Goal: Task Accomplishment & Management: Manage account settings

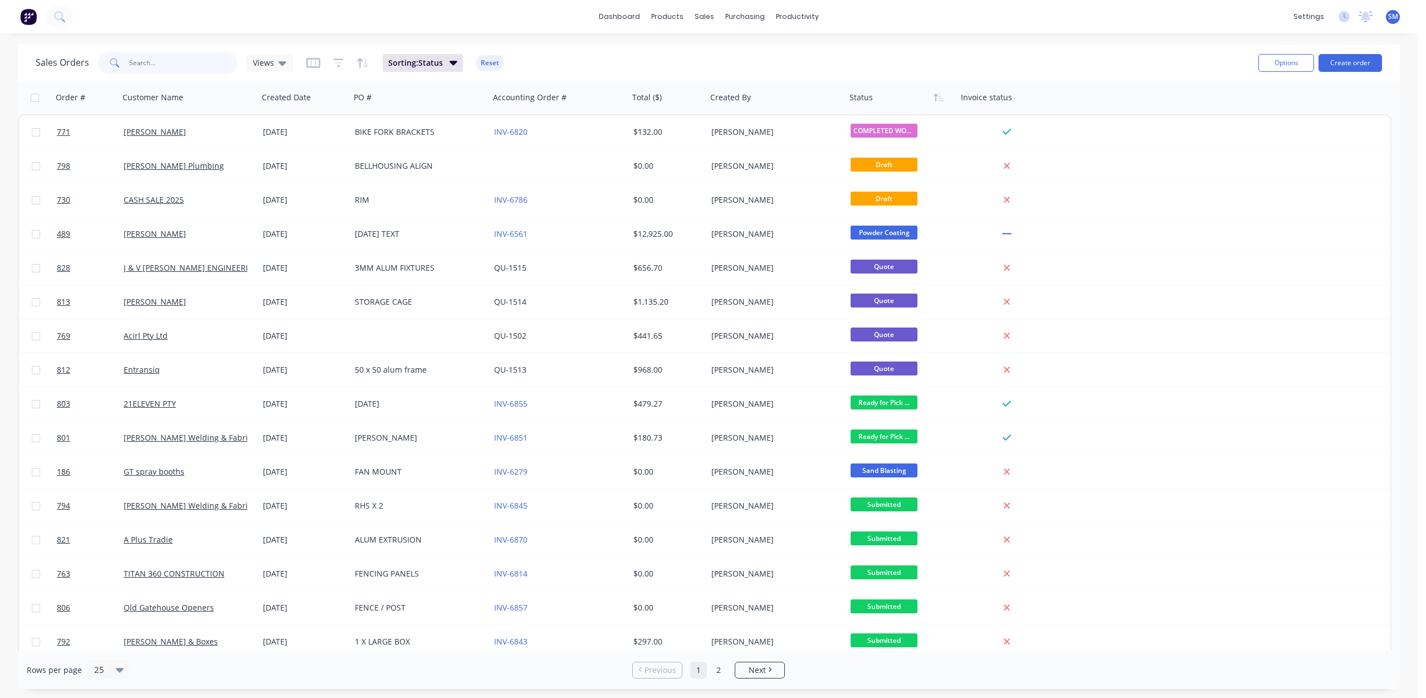
click at [139, 65] on input "text" at bounding box center [183, 63] width 109 height 22
type input "826"
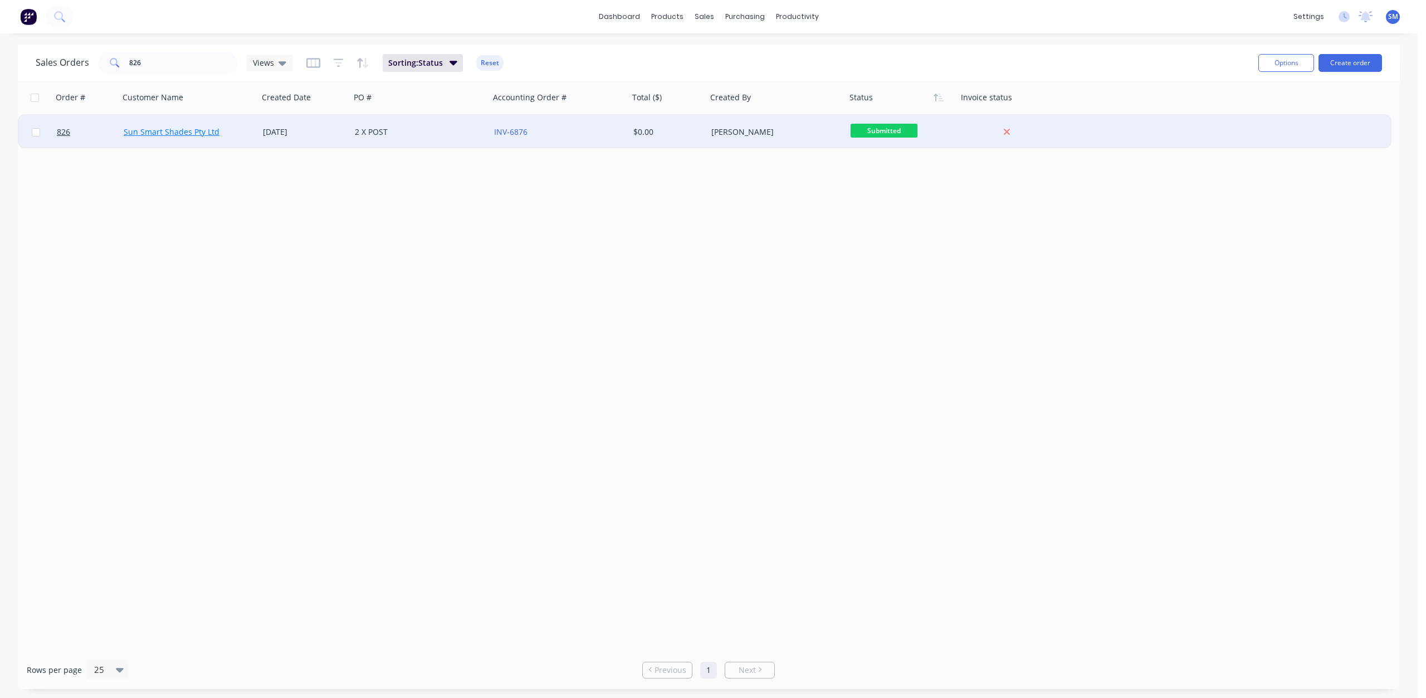
click at [187, 130] on link "Sun Smart Shades Pty Ltd" at bounding box center [172, 131] width 96 height 11
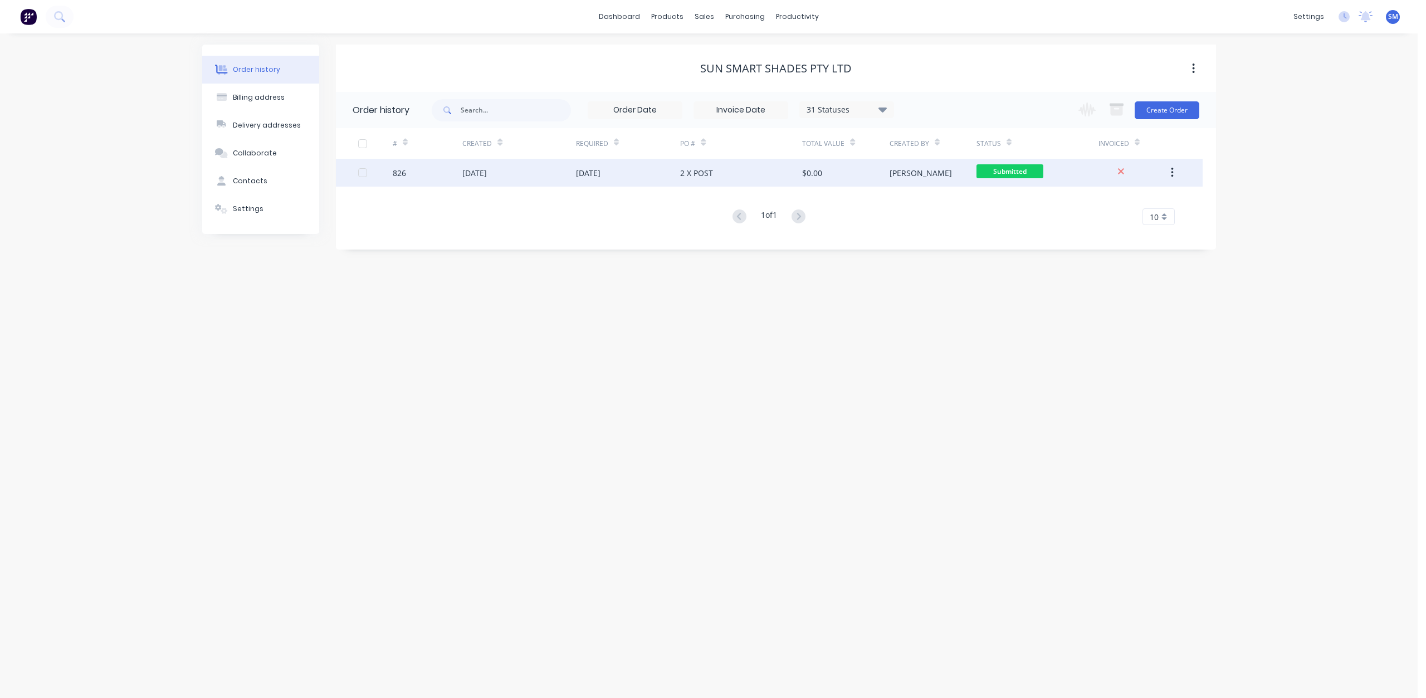
click at [702, 176] on div "2 X POST" at bounding box center [696, 173] width 33 height 12
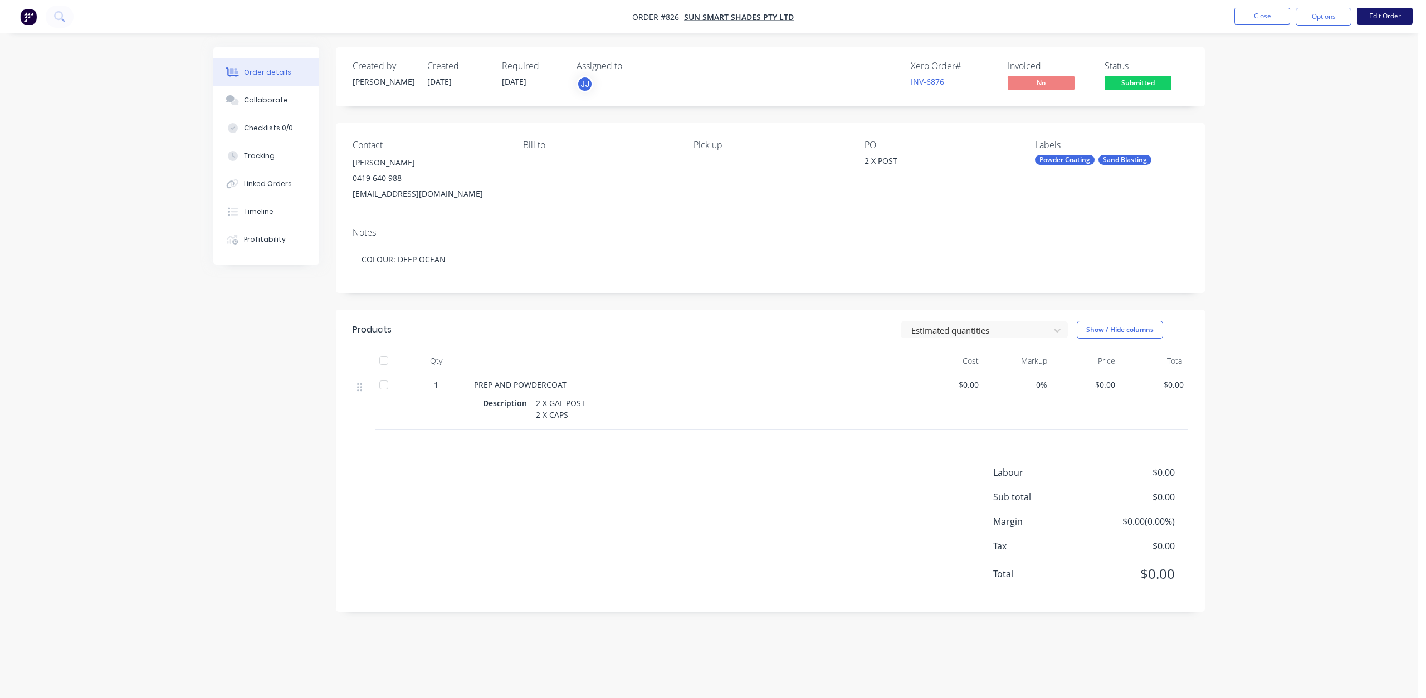
click at [1390, 16] on button "Edit Order" at bounding box center [1385, 16] width 56 height 17
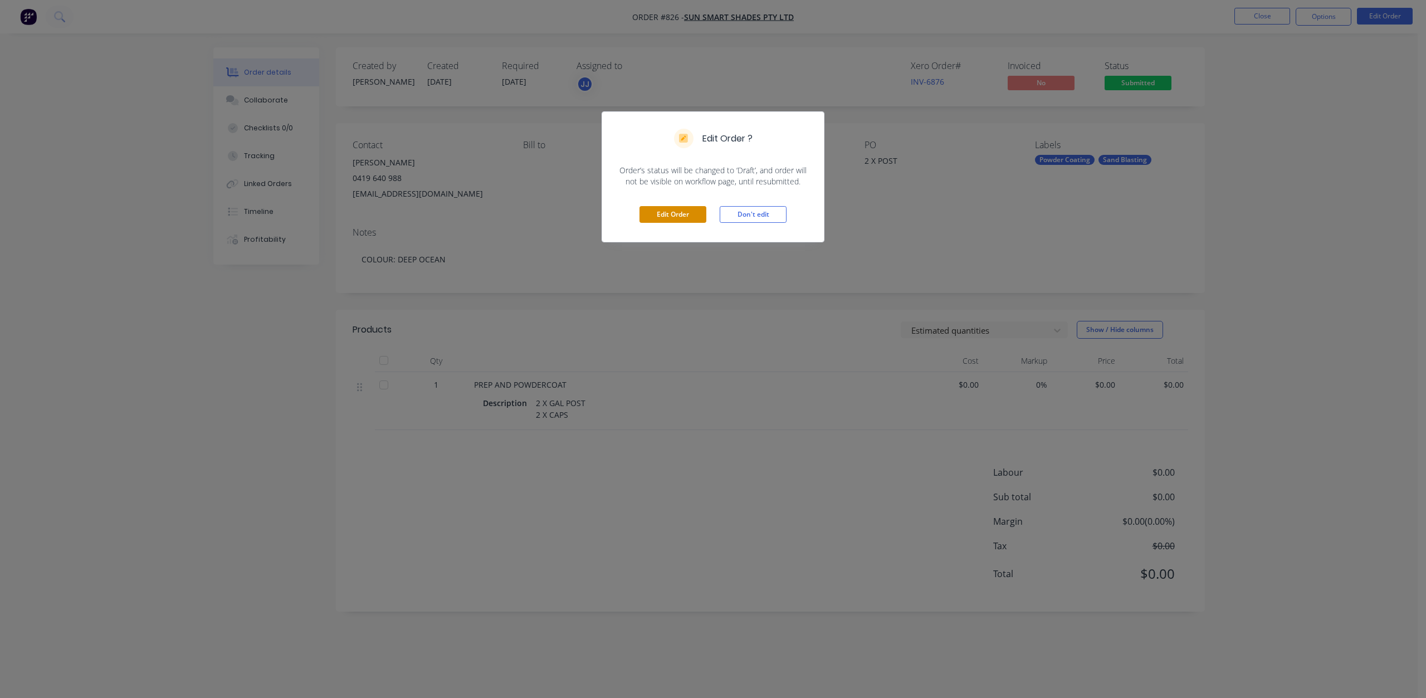
click at [676, 216] on button "Edit Order" at bounding box center [672, 214] width 67 height 17
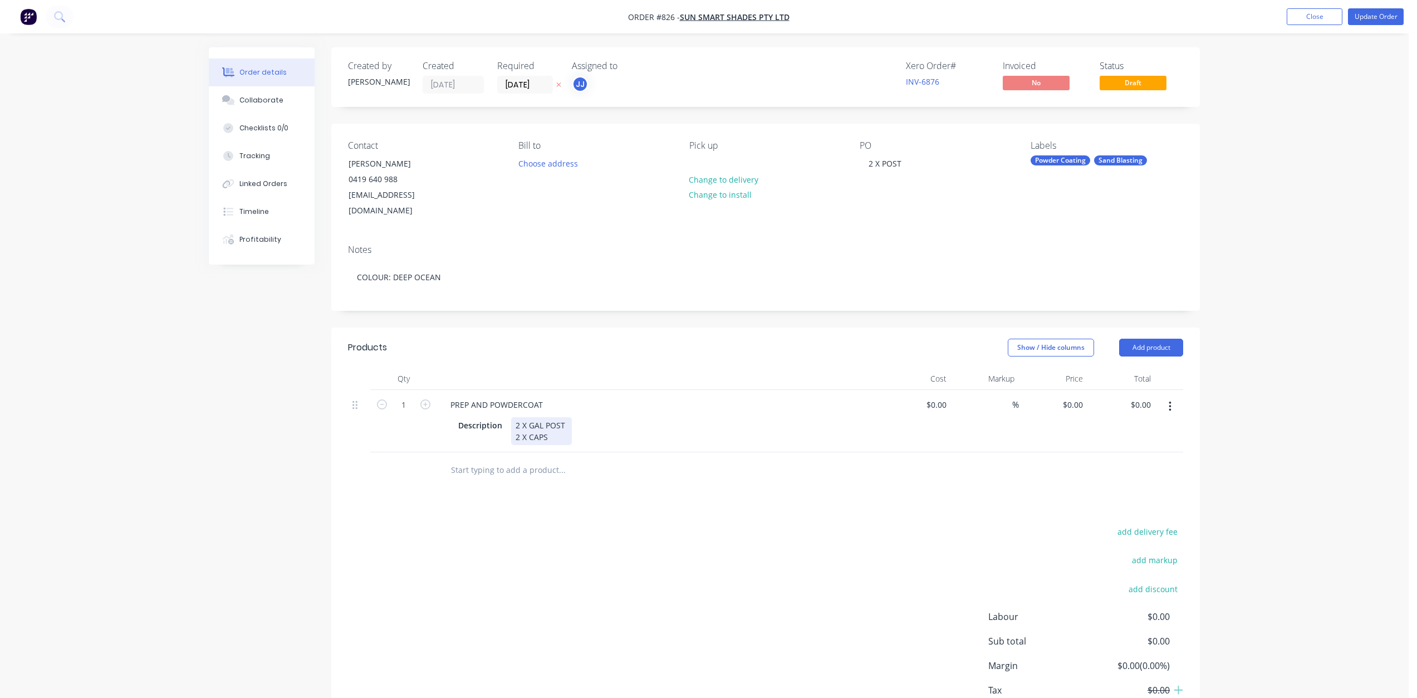
click at [574, 417] on div "Description 2 X GAL POST 2 X CAPS" at bounding box center [658, 431] width 408 height 28
click at [938, 397] on div "0 0" at bounding box center [944, 405] width 13 height 16
type input "$350.00"
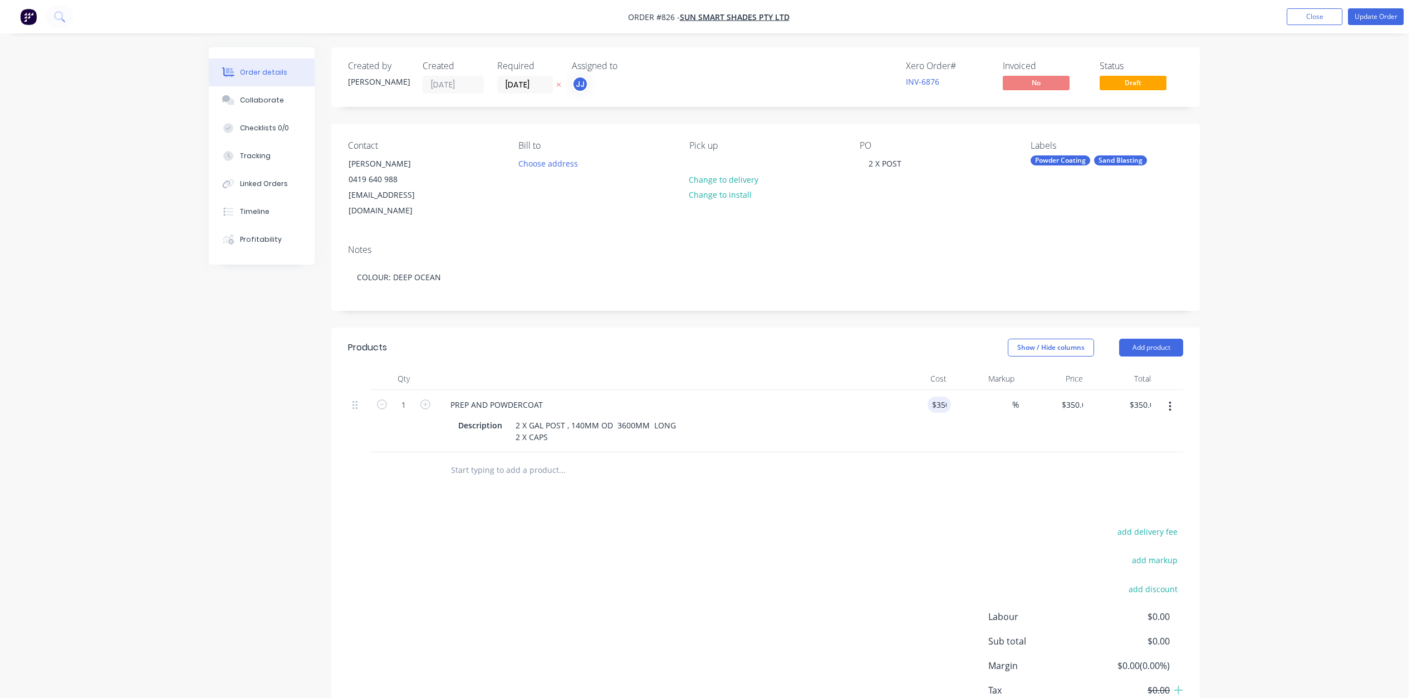
click at [974, 435] on div "%" at bounding box center [985, 421] width 68 height 62
click at [527, 417] on div "2 X GAL POST , 140MM OD 3600MM LONG 2 X CAPS" at bounding box center [597, 431] width 172 height 28
click at [528, 421] on div "GAL POST , 140MM OD 3600MM LONG 2 X CAPS" at bounding box center [590, 431] width 158 height 28
type input "2"
type input "$700.00"
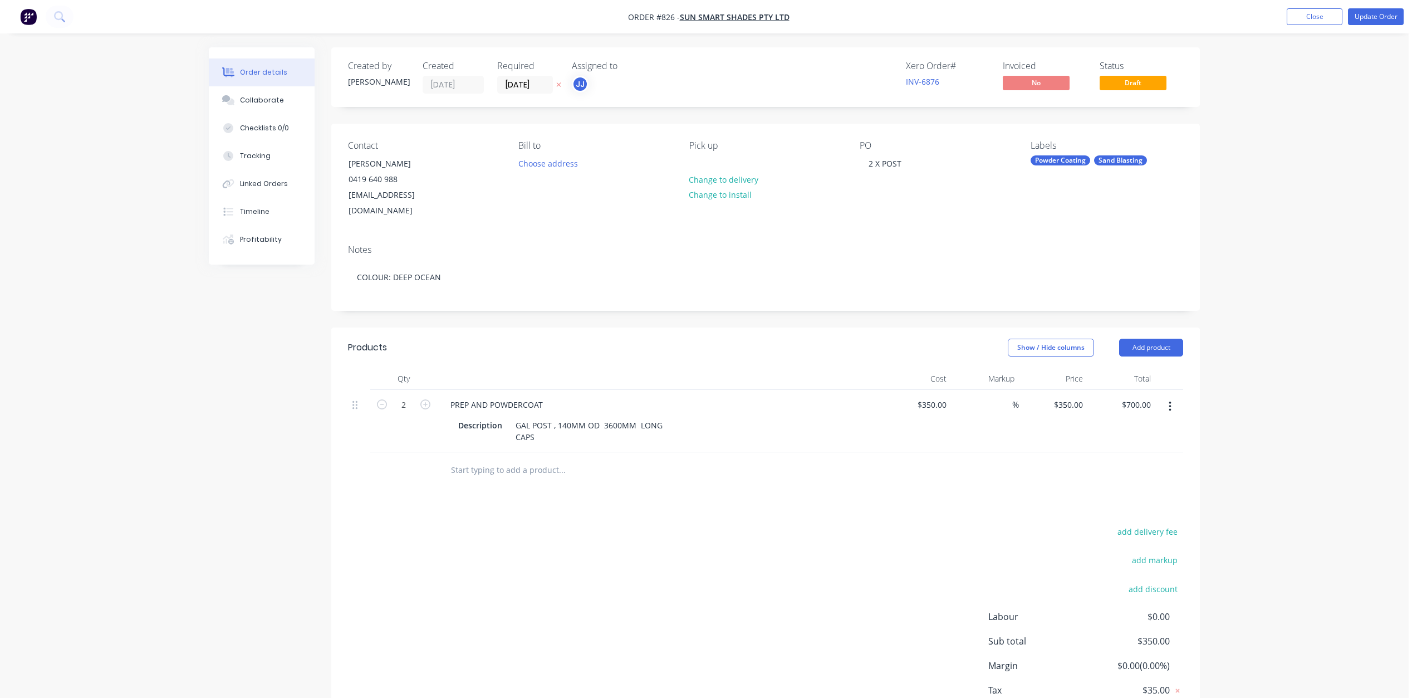
click at [828, 580] on div "add delivery fee add markup add discount Labour $0.00 Sub total $350.00 Margin …" at bounding box center [765, 631] width 835 height 215
click at [938, 397] on input "350" at bounding box center [934, 405] width 35 height 16
type input "$175.00"
type input "$350.00"
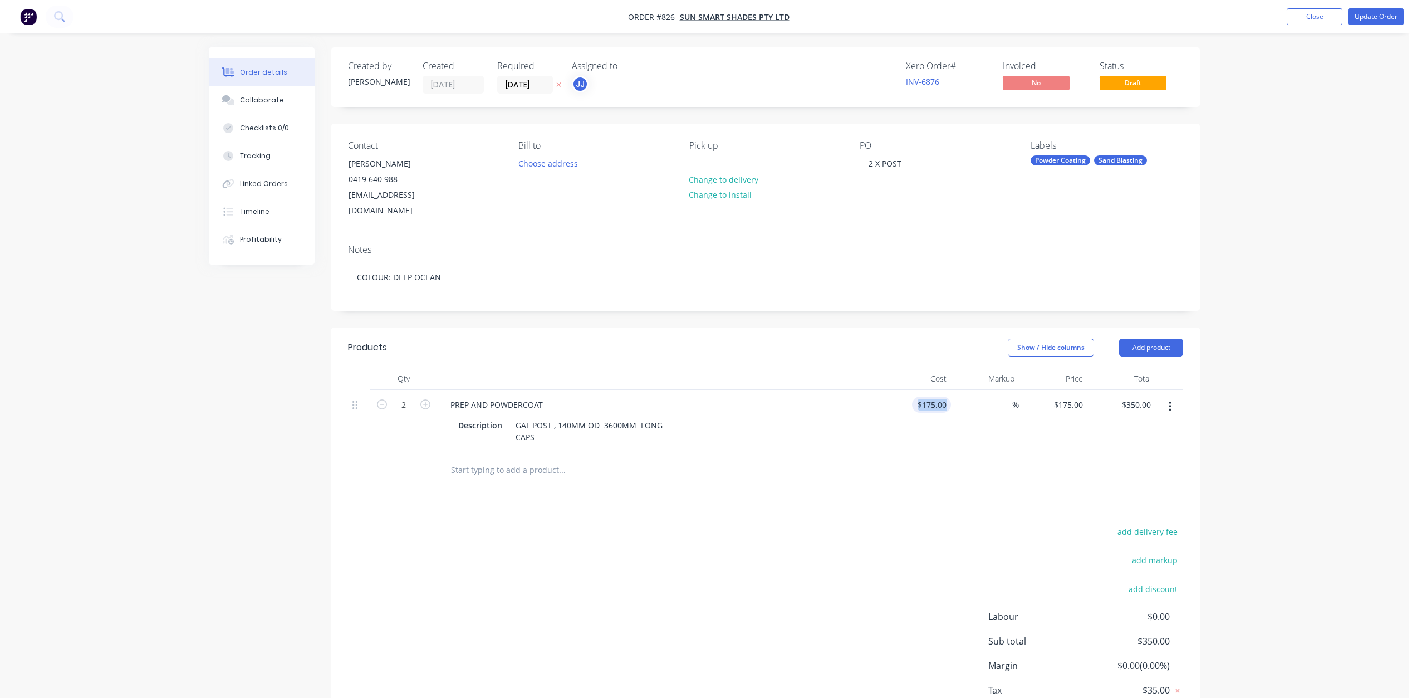
drag, startPoint x: 939, startPoint y: 388, endPoint x: 916, endPoint y: 388, distance: 23.4
click at [916, 390] on div "2 PREP AND POWDERCOAT Description GAL POST , 140MM OD 3600MM LONG CAPS $175.00 …" at bounding box center [765, 421] width 835 height 62
click at [938, 397] on input "175" at bounding box center [941, 405] width 19 height 16
type input "$350.00"
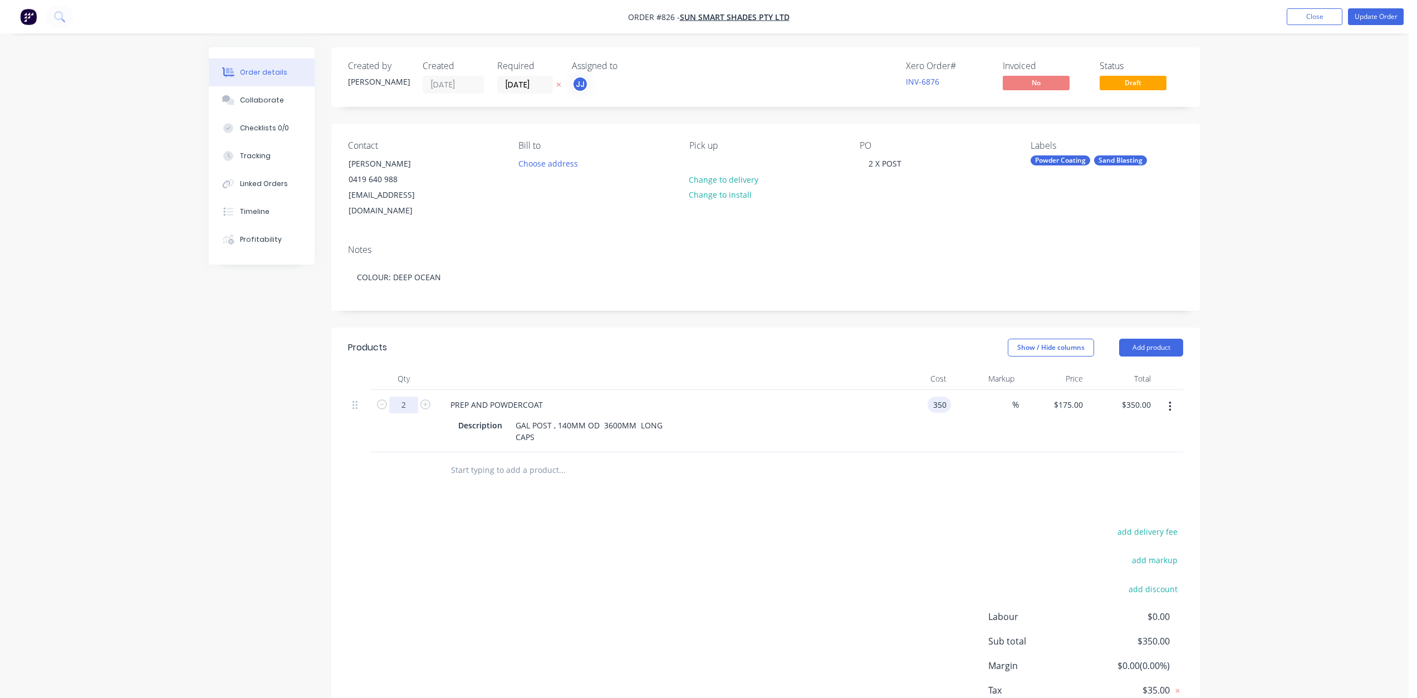
type input "$700.00"
click at [408, 397] on input "2" at bounding box center [403, 405] width 29 height 17
type input "1"
type input "$350.00"
click at [518, 417] on div "GAL POST , 140MM OD 3600MM LONG CAPS" at bounding box center [590, 431] width 158 height 28
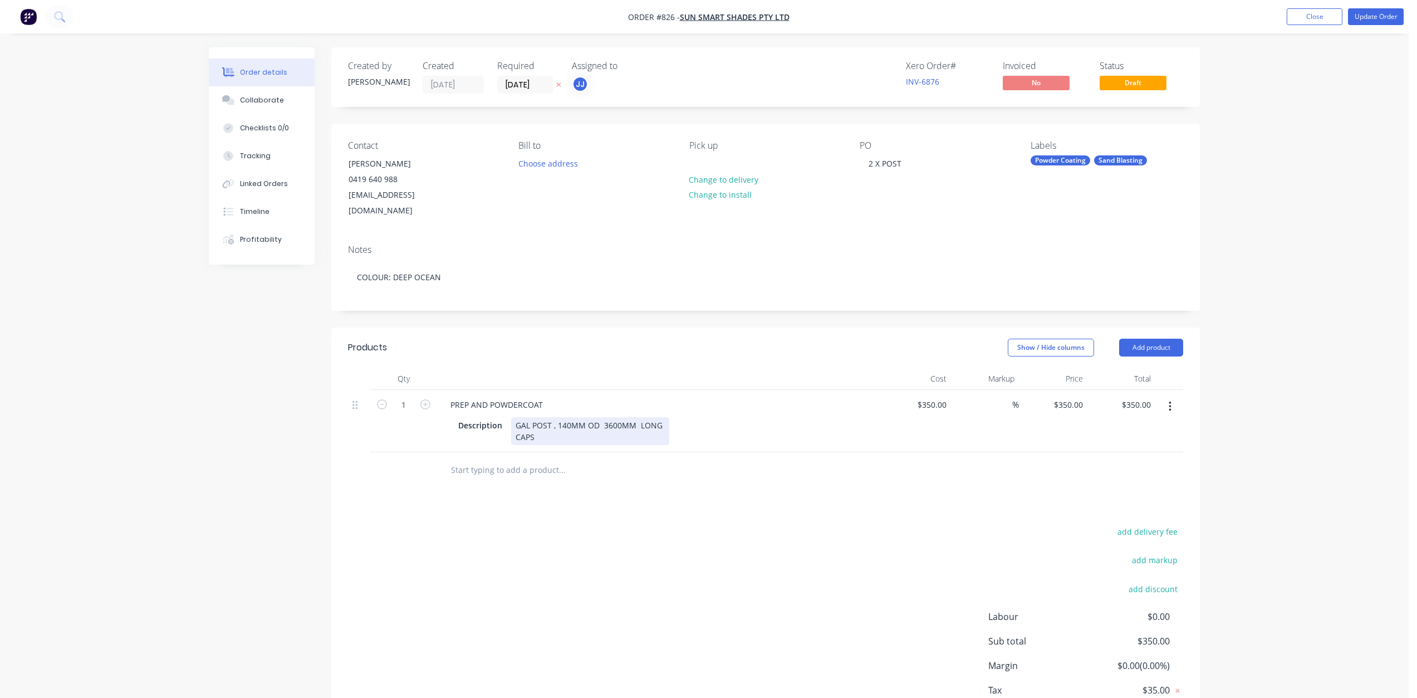
click at [513, 417] on div "GAL POST , 140MM OD 3600MM LONG CAPS" at bounding box center [590, 431] width 158 height 28
click at [518, 422] on div "2 X GAL POST , 140MM OD 3600MM LONG CAPS" at bounding box center [597, 431] width 172 height 28
click at [516, 423] on div "2 X GAL POST , 140MM OD 3600MM LONG CAPS" at bounding box center [597, 431] width 172 height 28
click at [1374, 13] on button "Update Order" at bounding box center [1376, 16] width 56 height 17
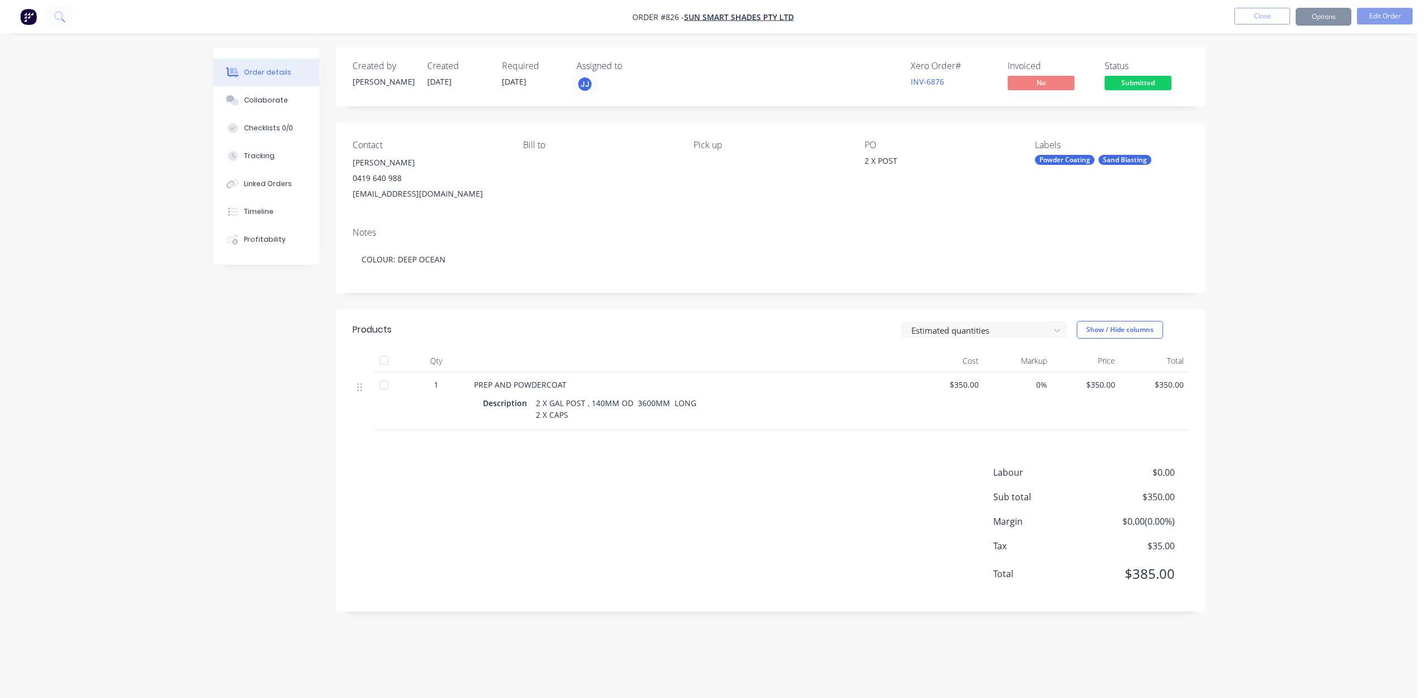
click at [1139, 82] on span "Submitted" at bounding box center [1137, 83] width 67 height 14
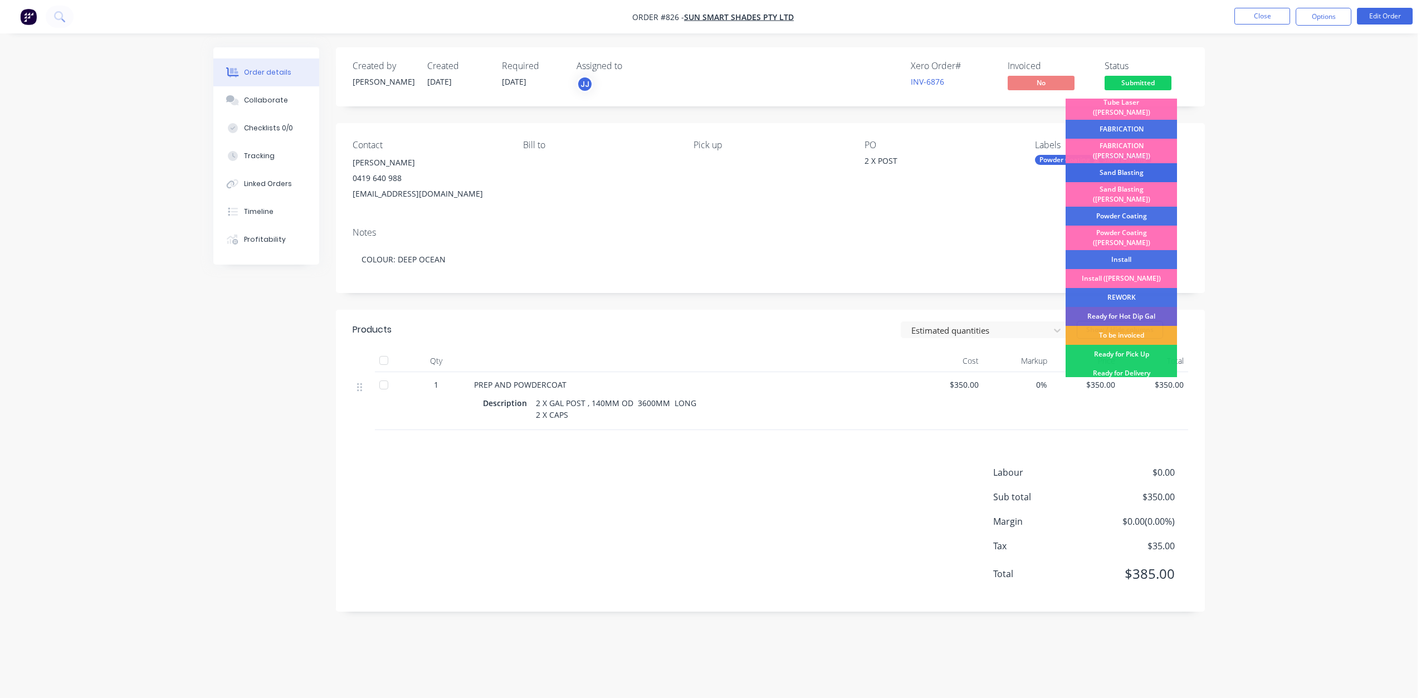
scroll to position [167, 0]
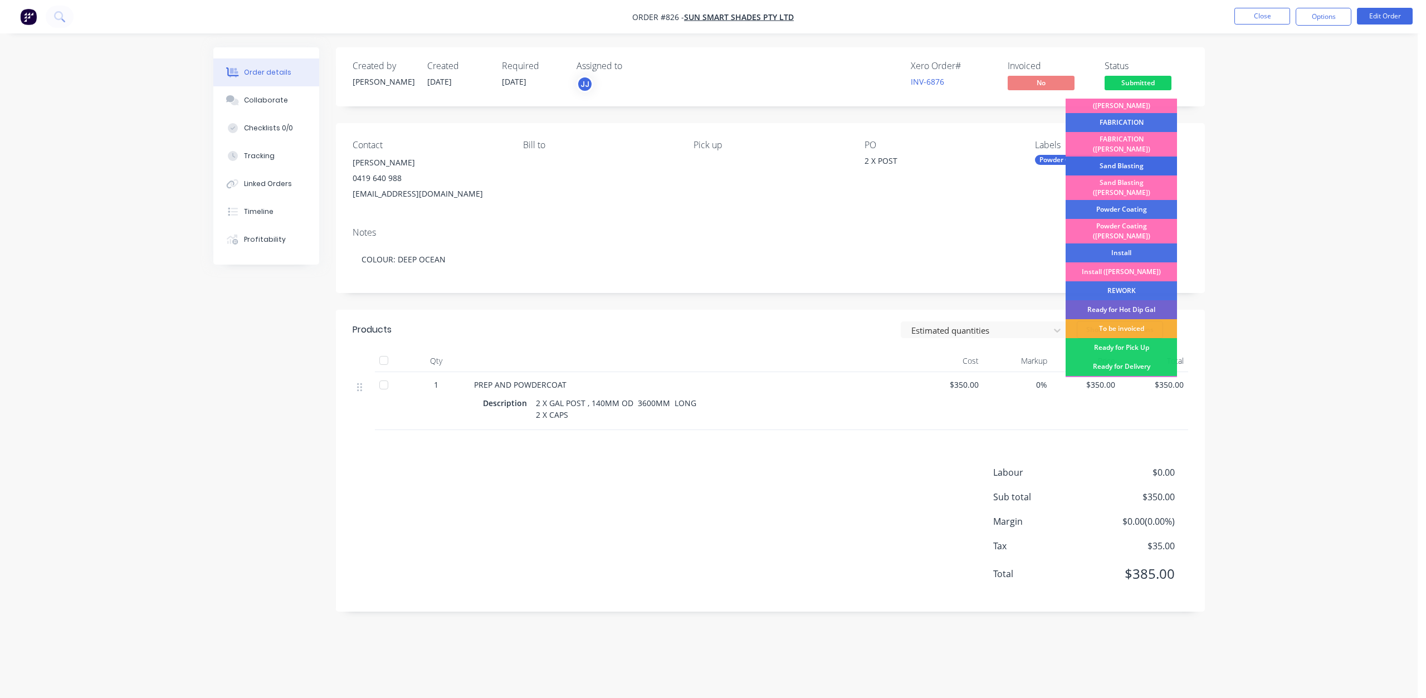
click at [1118, 156] on div "Sand Blasting" at bounding box center [1120, 165] width 111 height 19
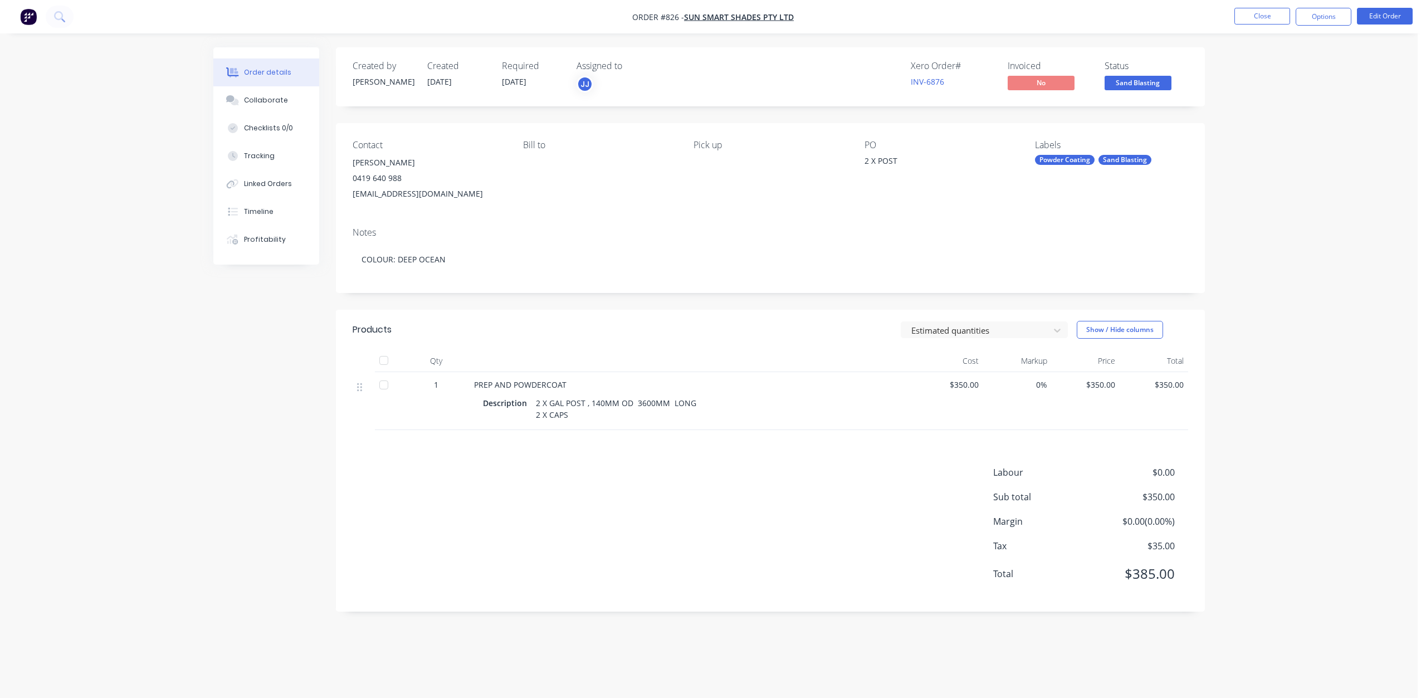
click at [1132, 80] on span "Sand Blasting" at bounding box center [1137, 83] width 67 height 14
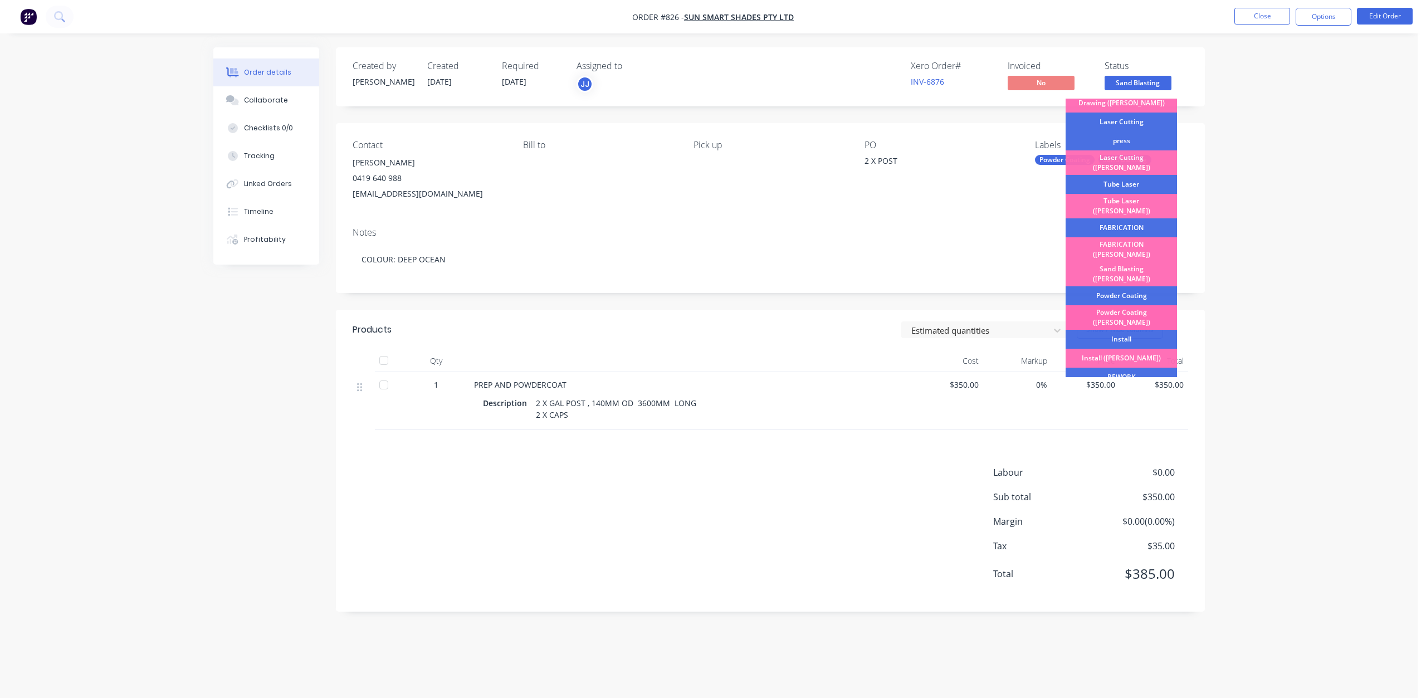
scroll to position [195, 0]
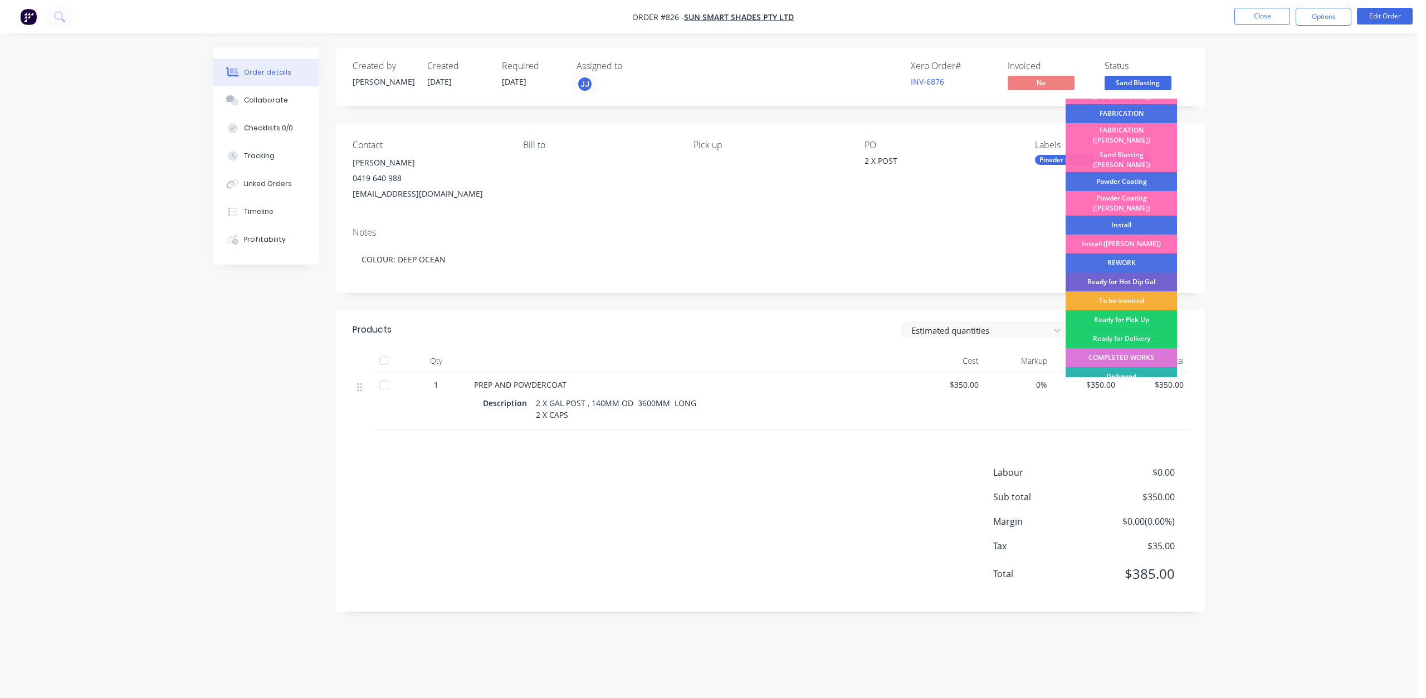
click at [1113, 172] on div "Powder Coating" at bounding box center [1120, 181] width 111 height 19
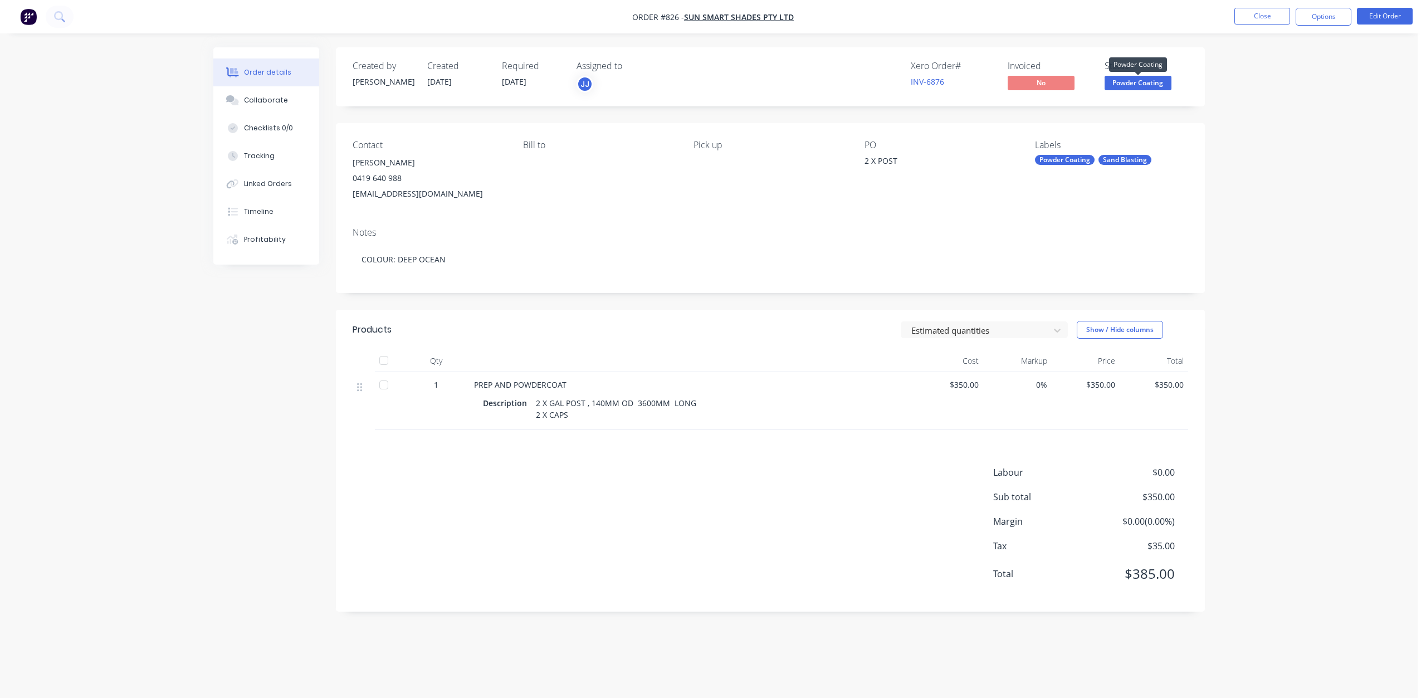
click at [1137, 76] on span "Powder Coating" at bounding box center [1137, 83] width 67 height 14
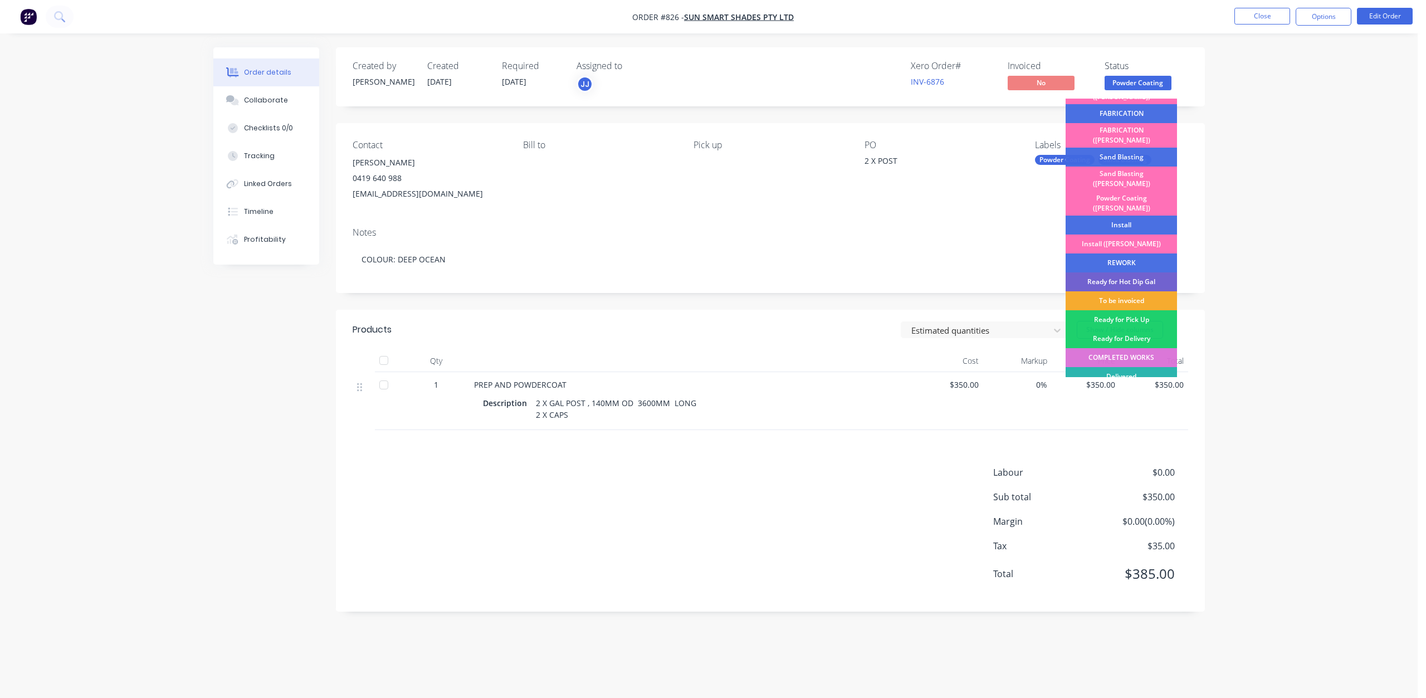
click at [1110, 291] on div "To be invoiced" at bounding box center [1120, 300] width 111 height 19
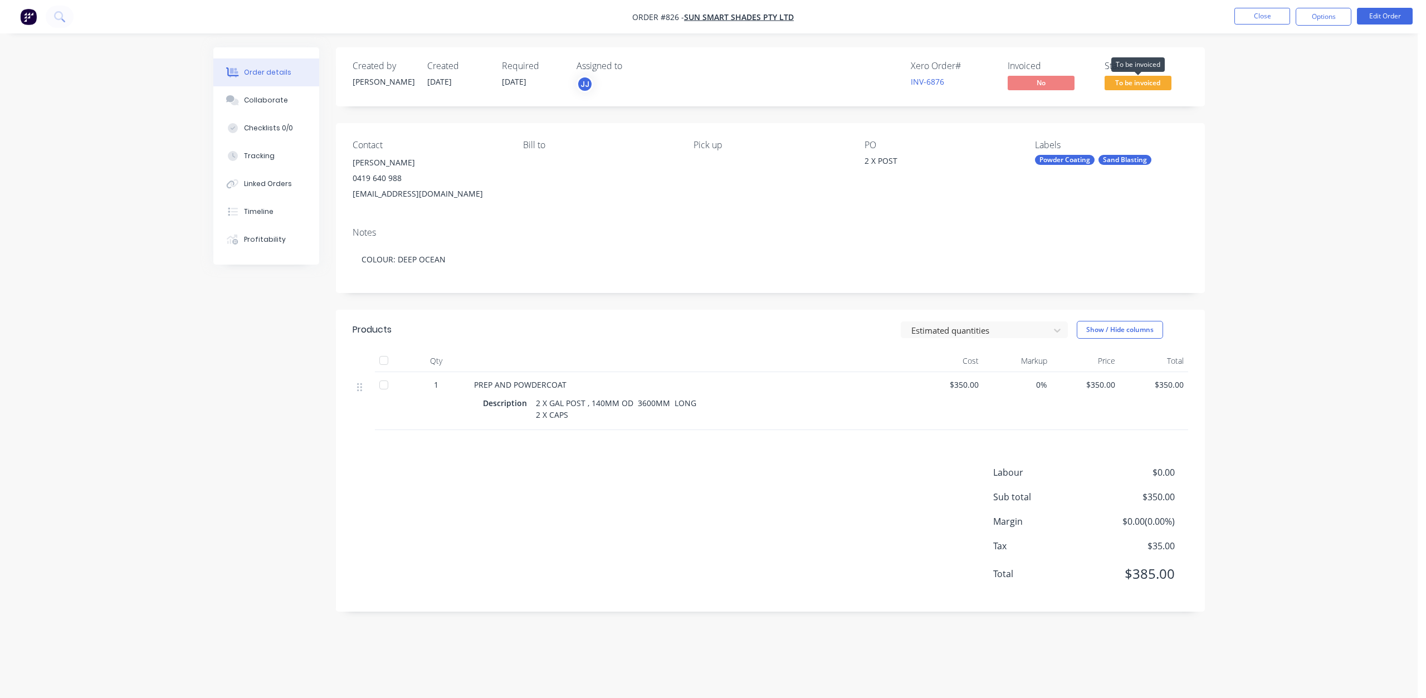
click at [1137, 82] on span "To be invoiced" at bounding box center [1137, 83] width 67 height 14
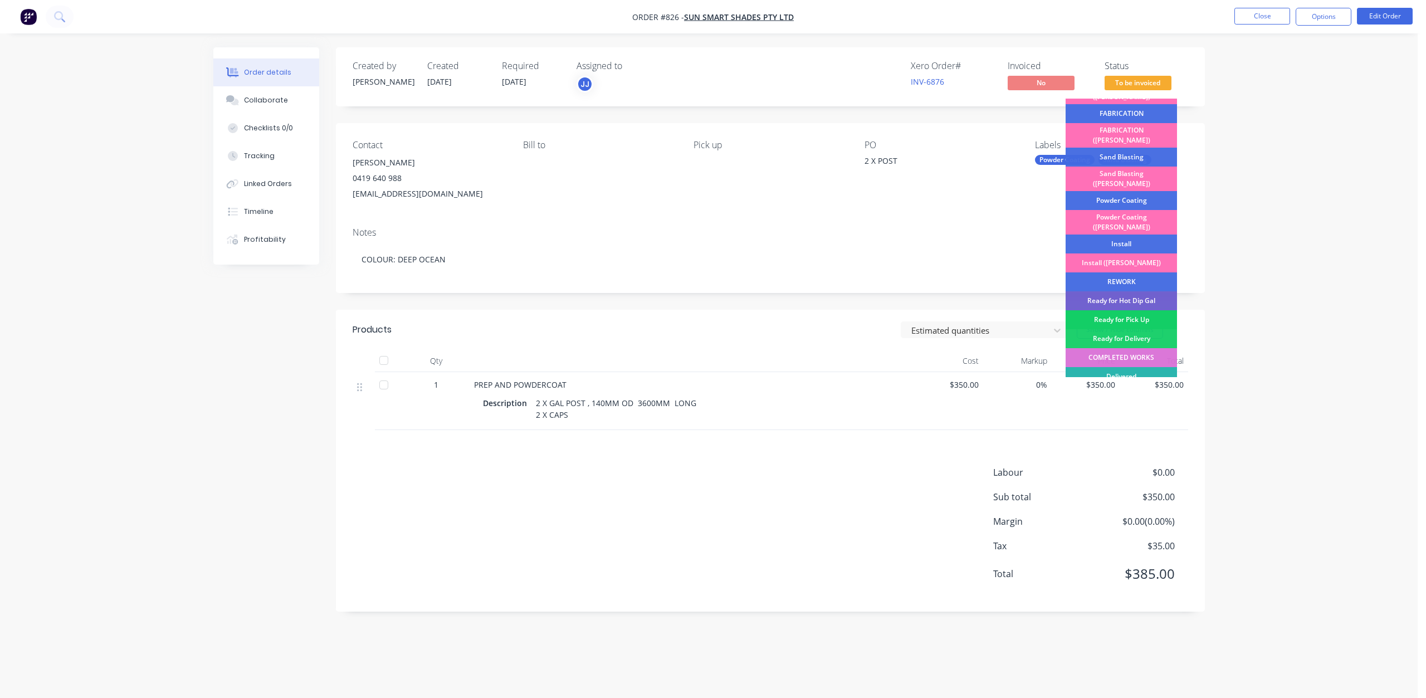
click at [1119, 310] on div "Ready for Pick Up" at bounding box center [1120, 319] width 111 height 19
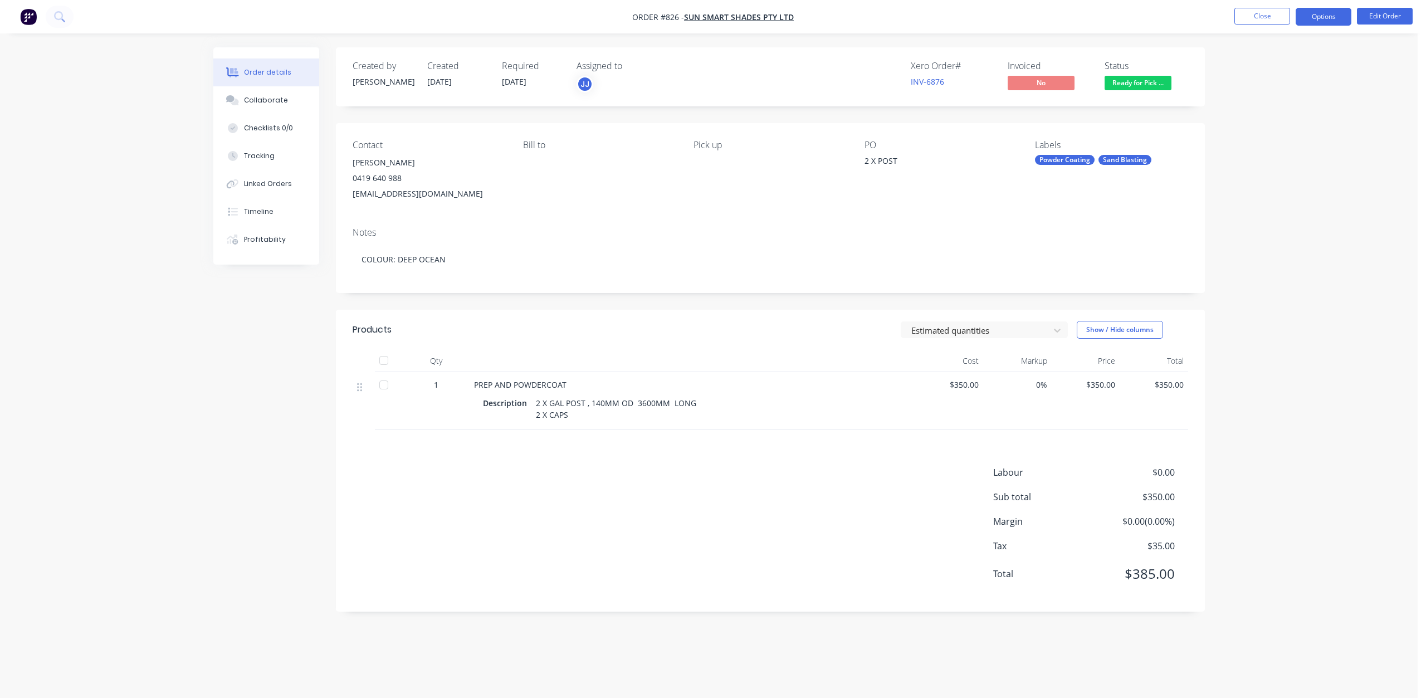
click at [1334, 10] on button "Options" at bounding box center [1323, 17] width 56 height 18
click at [1251, 70] on div "Invoice" at bounding box center [1290, 68] width 102 height 16
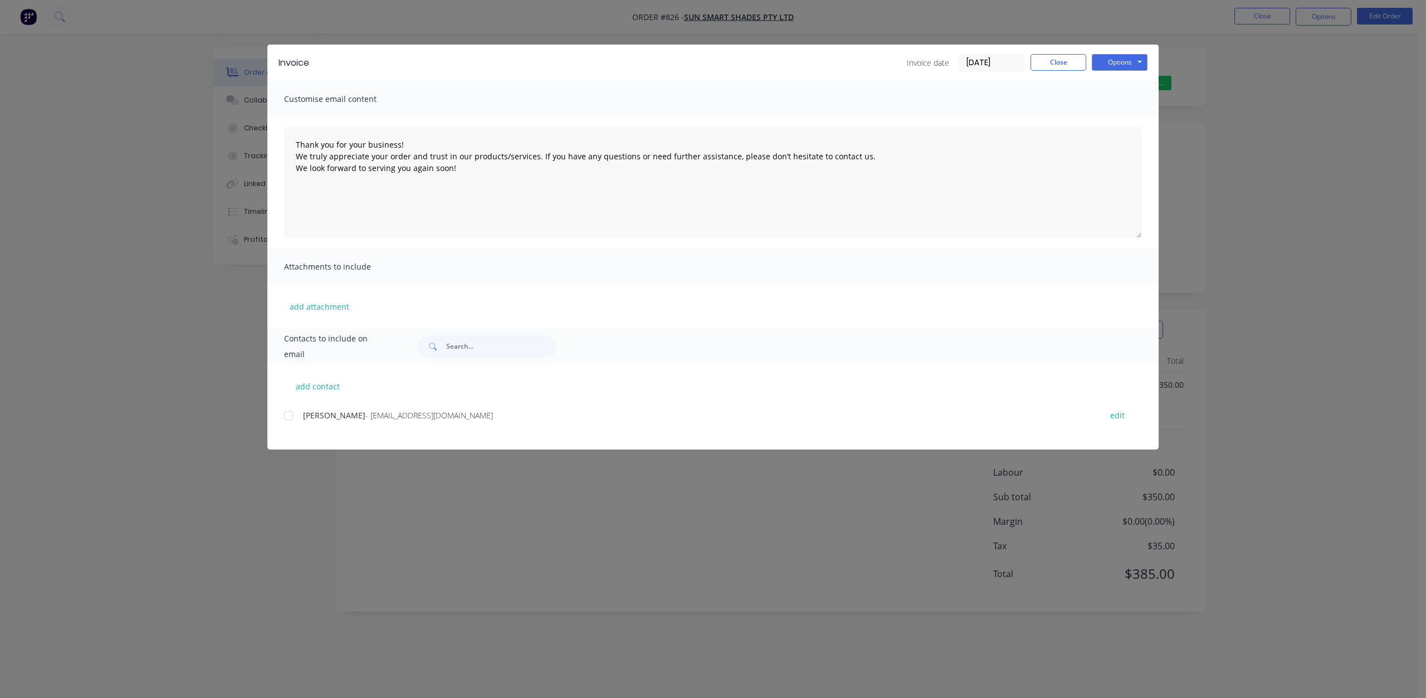
click at [290, 413] on div at bounding box center [288, 415] width 22 height 22
click at [1125, 63] on button "Options" at bounding box center [1120, 62] width 56 height 17
click at [1112, 116] on button "Email" at bounding box center [1127, 119] width 71 height 18
click at [1054, 64] on button "Close" at bounding box center [1058, 62] width 56 height 17
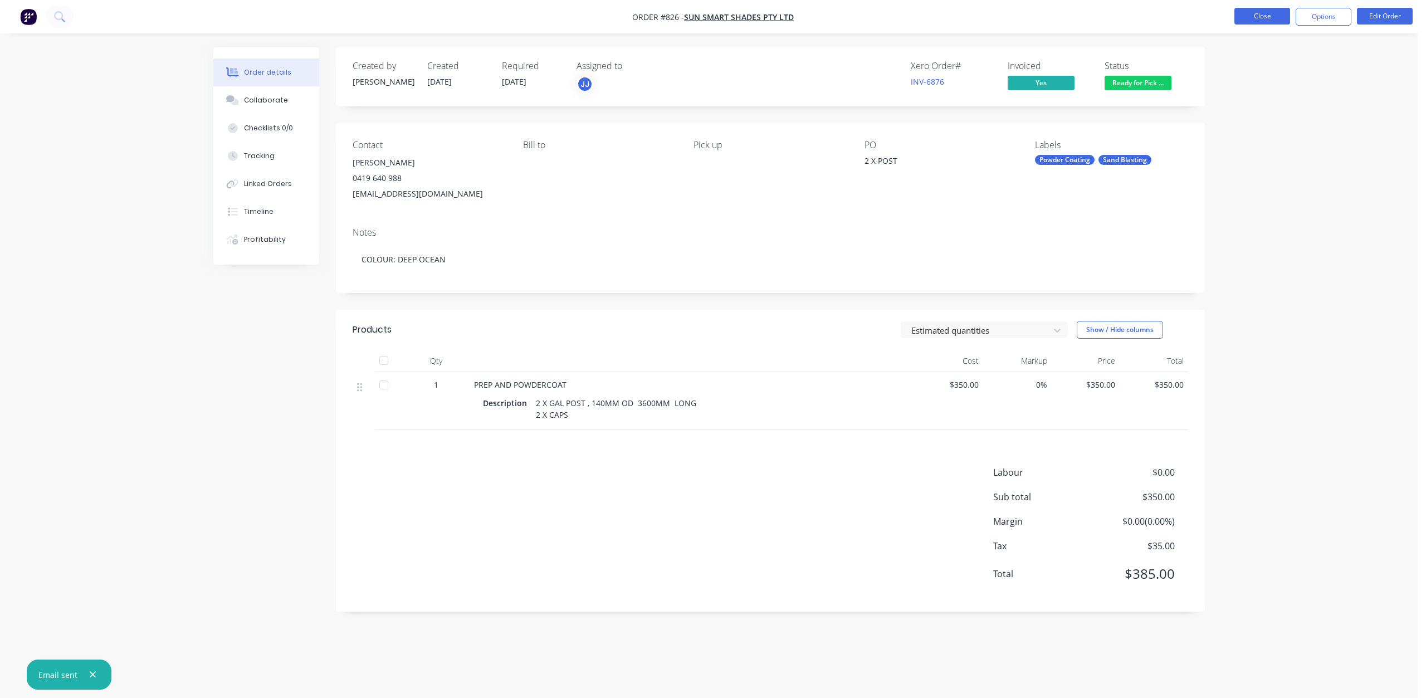
click at [1265, 8] on button "Close" at bounding box center [1262, 16] width 56 height 17
